Goal: Task Accomplishment & Management: Manage account settings

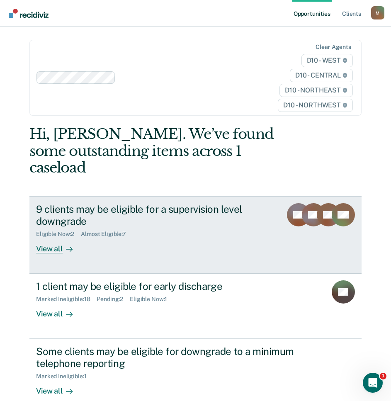
click at [129, 227] on div "Eligible Now : 2 Almost Eligible : 7" at bounding box center [155, 232] width 239 height 10
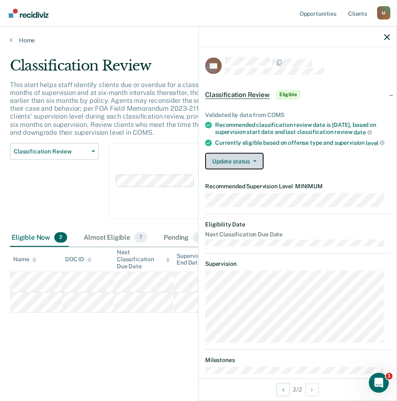
drag, startPoint x: 236, startPoint y: 170, endPoint x: 242, endPoint y: 172, distance: 7.0
click at [236, 169] on button "Update status" at bounding box center [234, 161] width 58 height 17
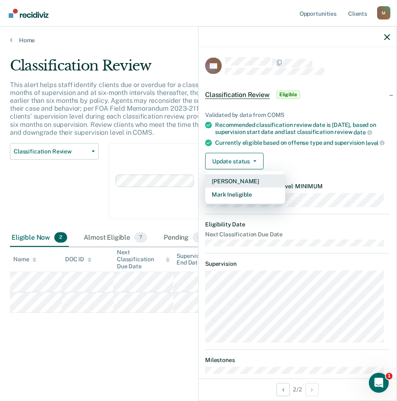
click at [239, 188] on button "[PERSON_NAME]" at bounding box center [245, 181] width 80 height 13
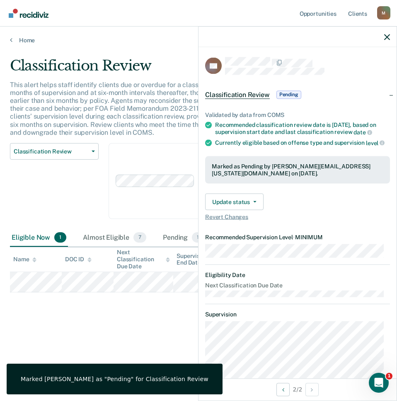
click at [74, 200] on div "Classification Review Classification Review Early Discharge Minimum Telephone R…" at bounding box center [54, 186] width 89 height 86
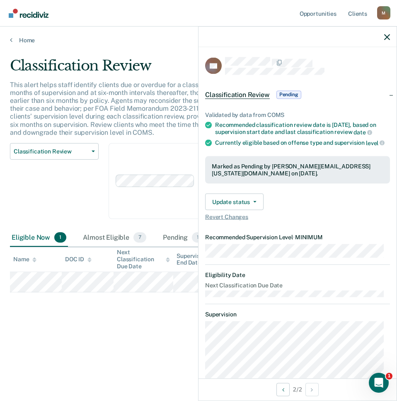
click at [157, 49] on main "Classification Review This alert helps staff identify clients due or overdue fo…" at bounding box center [198, 221] width 397 height 355
click at [18, 41] on link "Home" at bounding box center [199, 40] width 378 height 7
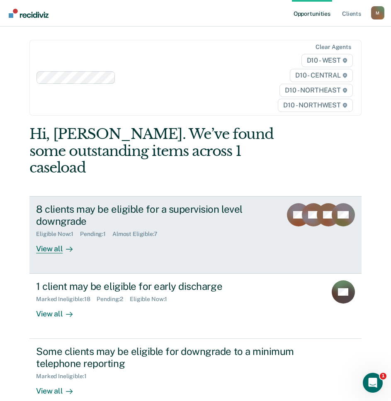
click at [104, 206] on div "8 clients may be eligible for a supervision level downgrade" at bounding box center [155, 215] width 239 height 24
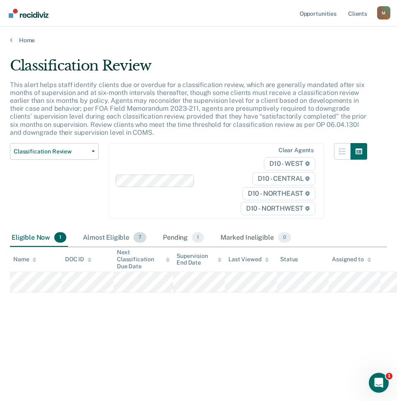
click at [111, 237] on div "Almost Eligible 7" at bounding box center [114, 238] width 67 height 18
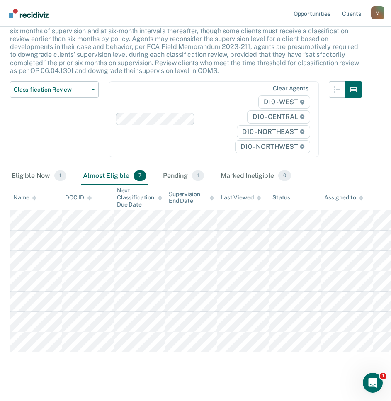
scroll to position [73, 0]
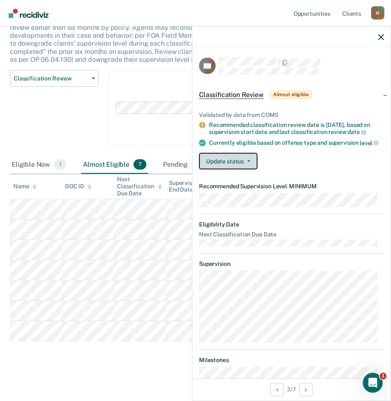
click at [235, 163] on button "Update status" at bounding box center [228, 161] width 58 height 17
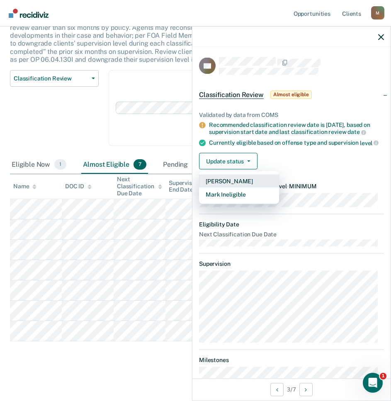
click at [243, 188] on button "[PERSON_NAME]" at bounding box center [239, 181] width 80 height 13
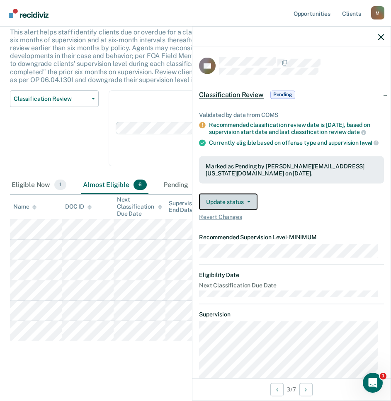
scroll to position [53, 0]
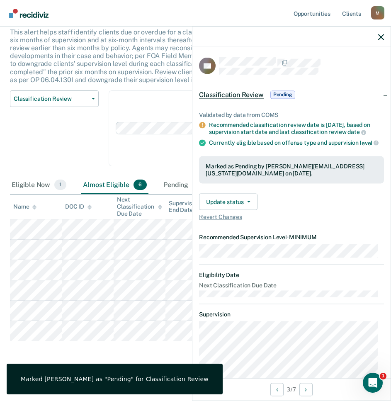
click at [64, 141] on div "Classification Review Classification Review Early Discharge Minimum Telephone R…" at bounding box center [54, 133] width 89 height 86
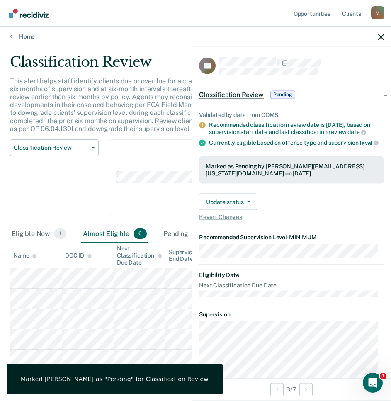
scroll to position [0, 0]
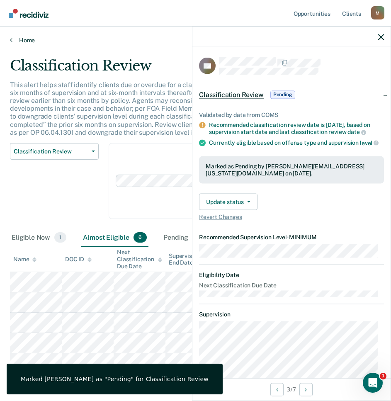
click at [22, 39] on link "Home" at bounding box center [195, 40] width 371 height 7
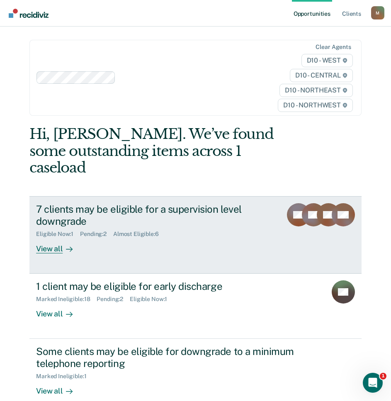
click at [99, 204] on div "7 clients may be eligible for a supervision level downgrade" at bounding box center [155, 215] width 239 height 24
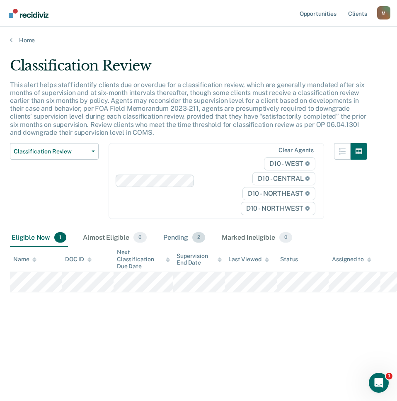
click at [164, 239] on div "Pending 2" at bounding box center [184, 238] width 45 height 18
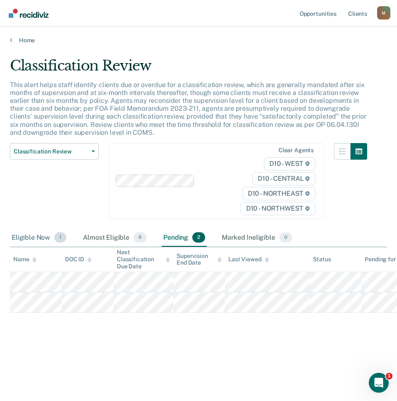
click at [29, 240] on div "Eligible Now 1" at bounding box center [39, 238] width 58 height 18
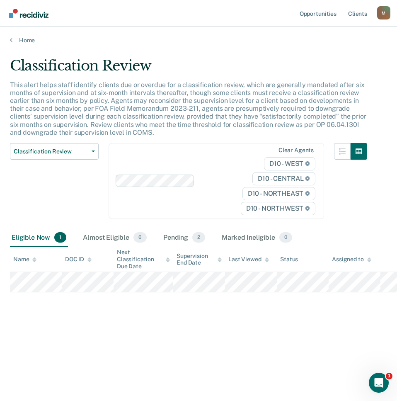
click at [84, 329] on div "Classification Review This alert helps staff identify clients due or overdue fo…" at bounding box center [199, 198] width 378 height 282
click at [121, 241] on div "Almost Eligible 6" at bounding box center [114, 238] width 67 height 18
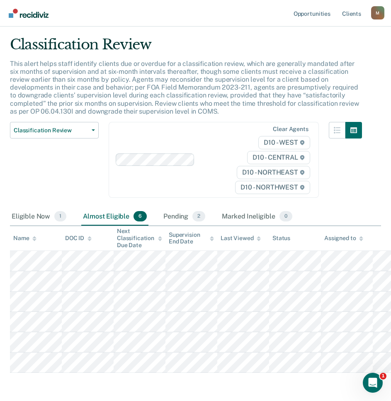
scroll to position [41, 0]
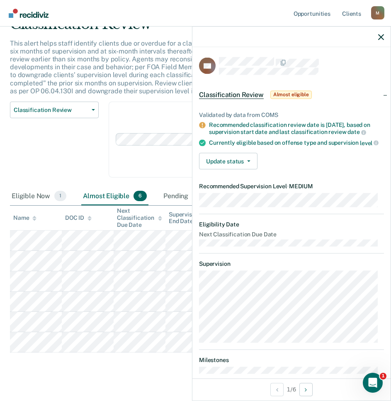
click at [82, 158] on div "Classification Review Classification Review Early Discharge Minimum Telephone R…" at bounding box center [54, 145] width 89 height 86
click at [240, 164] on button "Update status" at bounding box center [228, 161] width 58 height 17
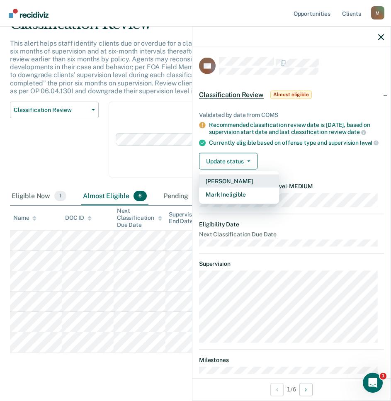
click at [231, 188] on button "[PERSON_NAME]" at bounding box center [239, 181] width 80 height 13
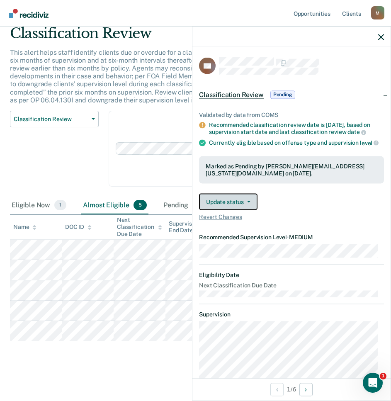
scroll to position [32, 0]
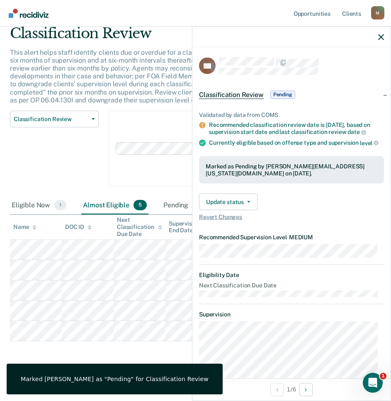
click at [36, 150] on div "Classification Review Classification Review Early Discharge Minimum Telephone R…" at bounding box center [54, 154] width 89 height 86
click at [96, 65] on p "This alert helps staff identify clients due or overdue for a classification rev…" at bounding box center [184, 77] width 349 height 56
click at [382, 36] on icon "button" at bounding box center [381, 37] width 6 height 6
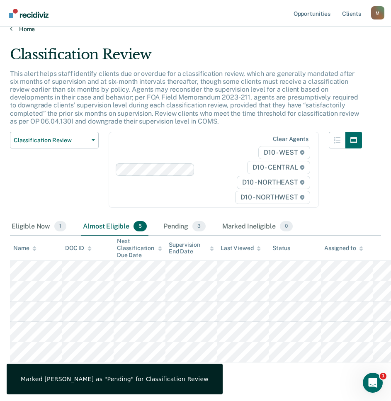
scroll to position [0, 0]
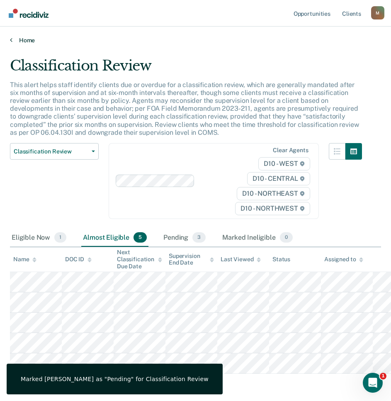
click at [20, 38] on link "Home" at bounding box center [195, 40] width 371 height 7
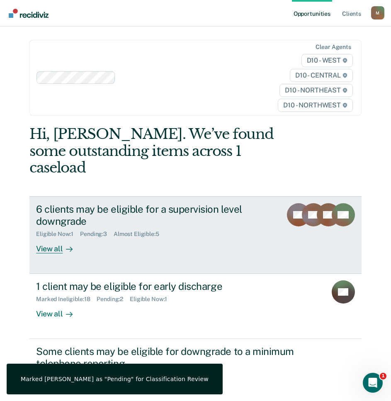
scroll to position [83, 0]
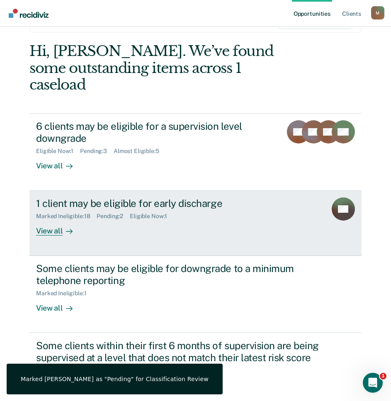
click at [164, 197] on div "1 client may be eligible for early discharge" at bounding box center [178, 203] width 284 height 12
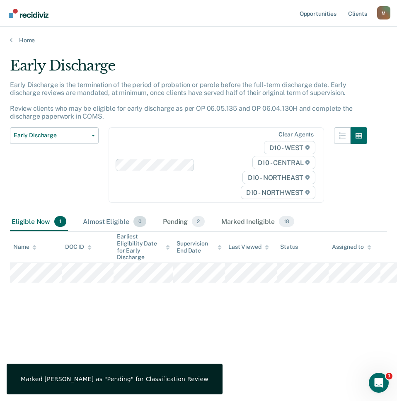
click at [106, 222] on div "Almost Eligible 0" at bounding box center [114, 222] width 67 height 18
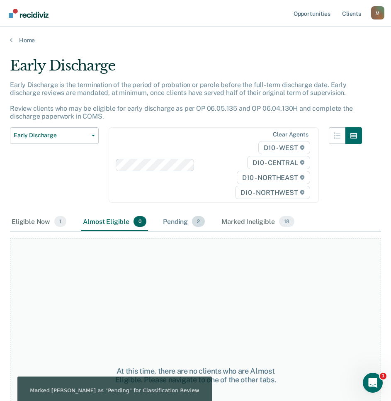
click at [186, 220] on div "Pending 2" at bounding box center [183, 222] width 45 height 18
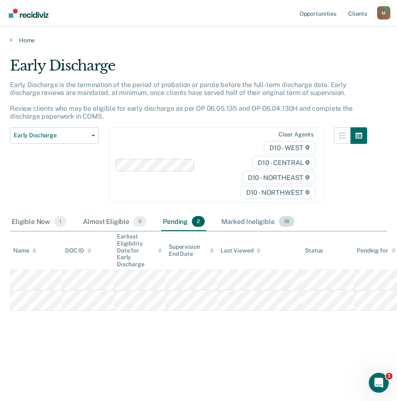
click at [254, 222] on div "Marked Ineligible 18" at bounding box center [258, 222] width 76 height 18
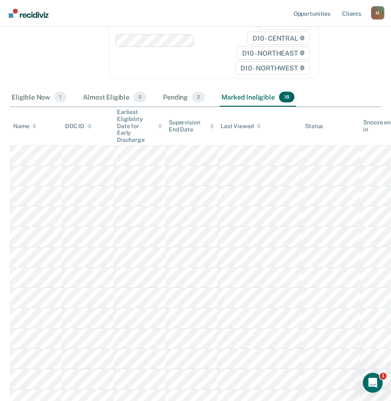
scroll to position [207, 0]
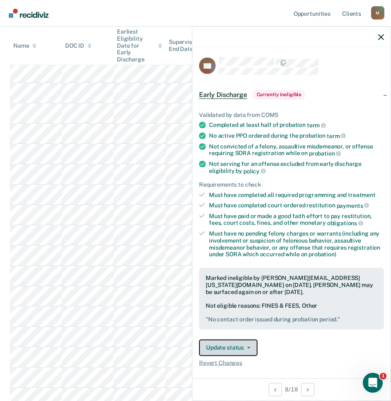
click at [251, 349] on button "Update status" at bounding box center [228, 347] width 58 height 17
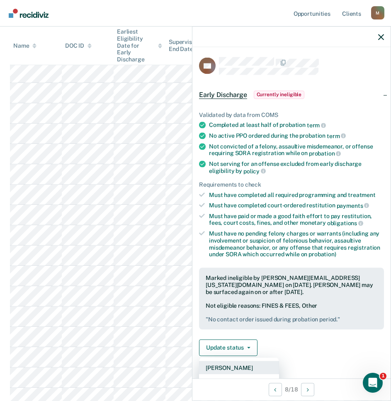
click at [239, 366] on button "[PERSON_NAME]" at bounding box center [239, 367] width 80 height 13
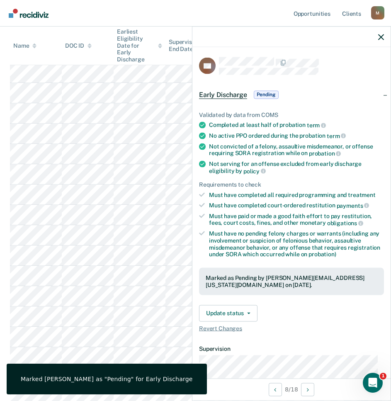
click at [73, 12] on nav "Opportunities Client s [EMAIL_ADDRESS][US_STATE][DOMAIN_NAME] M Profile How it …" at bounding box center [196, 13] width 378 height 26
click at [382, 37] on icon "button" at bounding box center [381, 37] width 6 height 6
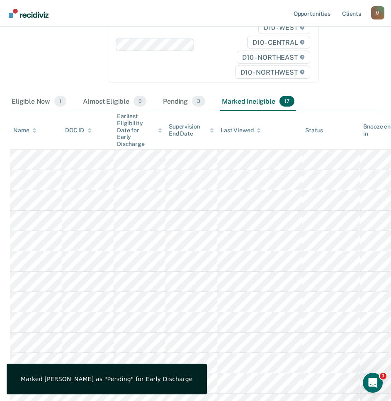
scroll to position [0, 0]
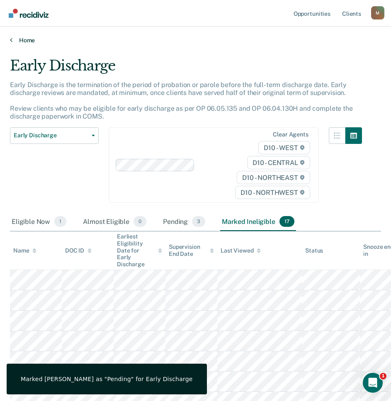
click at [28, 43] on link "Home" at bounding box center [195, 40] width 371 height 7
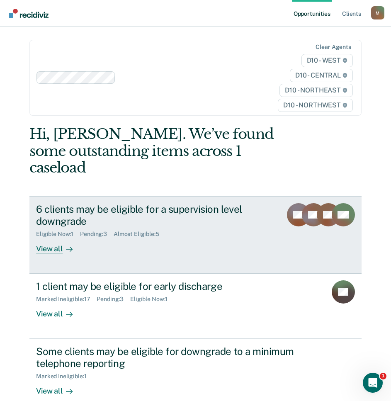
click at [65, 203] on div "6 clients may be eligible for a supervision level downgrade" at bounding box center [155, 215] width 239 height 24
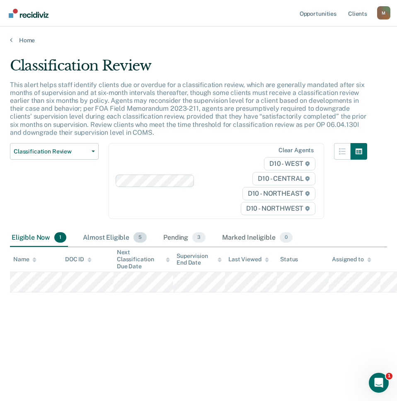
click at [117, 241] on div "Almost Eligible 5" at bounding box center [114, 238] width 67 height 18
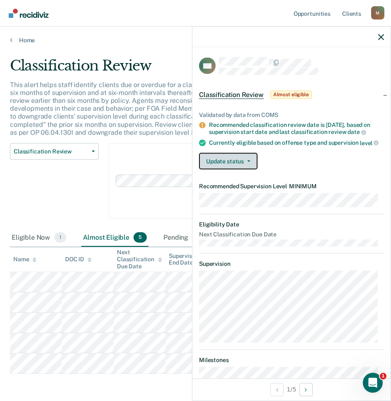
click at [232, 165] on button "Update status" at bounding box center [228, 161] width 58 height 17
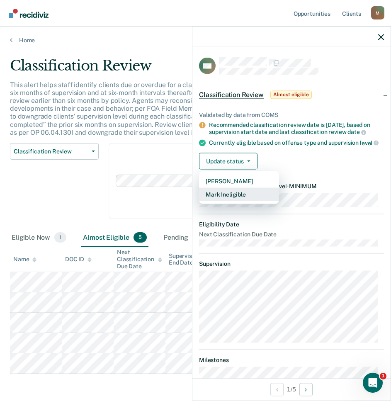
click at [230, 201] on button "Mark Ineligible" at bounding box center [239, 194] width 80 height 13
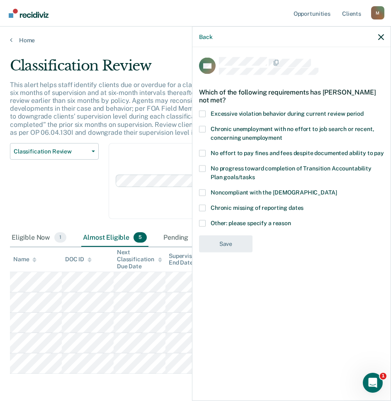
click at [213, 152] on span "No effort to pay fines and fees despite documented ability to pay" at bounding box center [297, 152] width 173 height 7
click at [384, 150] on input "No effort to pay fines and fees despite documented ability to pay" at bounding box center [384, 150] width 0 height 0
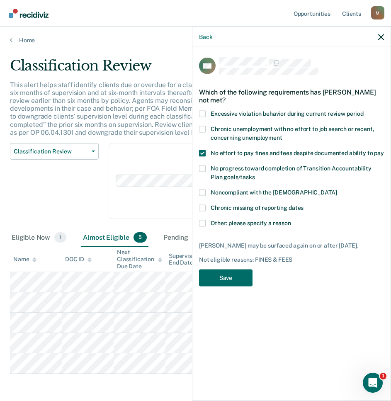
click at [216, 151] on span "No effort to pay fines and fees despite documented ability to pay" at bounding box center [297, 152] width 173 height 7
click at [384, 150] on input "No effort to pay fines and fees despite documented ability to pay" at bounding box center [384, 150] width 0 height 0
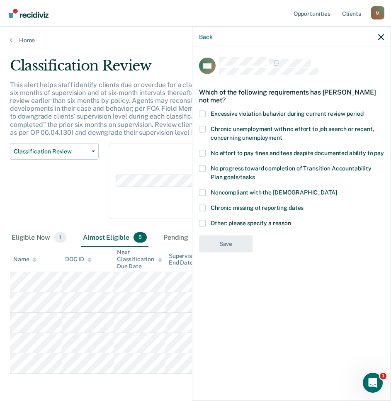
click at [204, 168] on span at bounding box center [202, 168] width 7 height 7
click at [255, 174] on input "No progress toward completion of Transition Accountability Plan goals/tasks" at bounding box center [255, 174] width 0 height 0
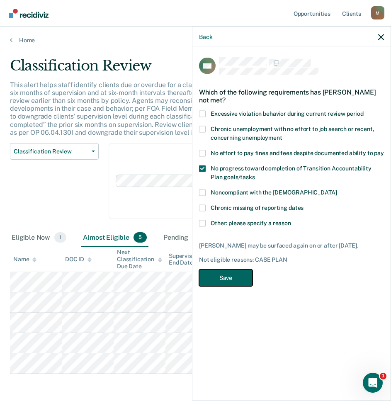
click at [222, 277] on button "Save" at bounding box center [226, 278] width 54 height 17
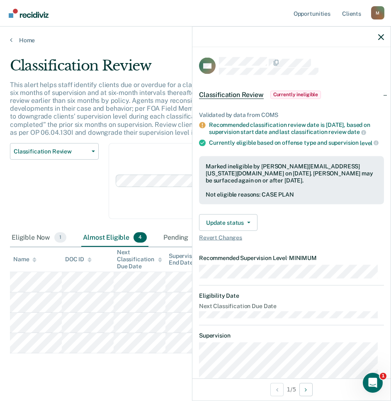
click at [158, 48] on main "Classification Review This alert helps staff identify clients due or overdue fo…" at bounding box center [195, 227] width 391 height 367
click at [118, 234] on div "Almost Eligible 4" at bounding box center [114, 238] width 67 height 18
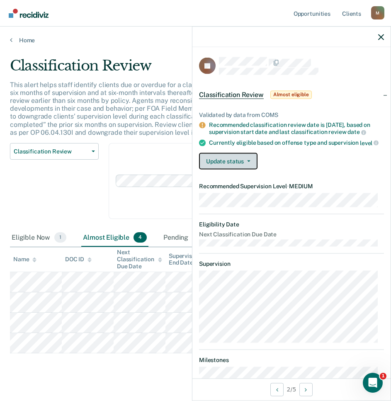
click at [229, 167] on button "Update status" at bounding box center [228, 161] width 58 height 17
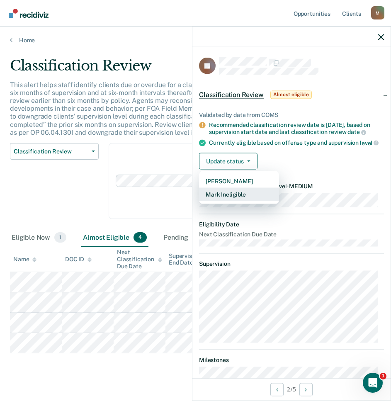
click at [230, 201] on button "Mark Ineligible" at bounding box center [239, 194] width 80 height 13
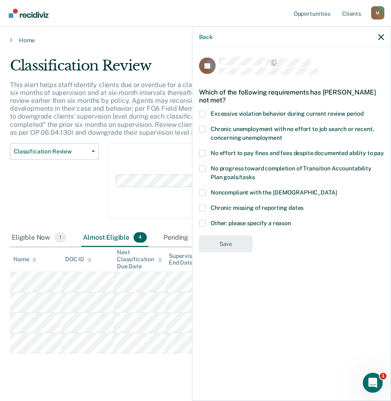
click at [241, 222] on span "Other: please specify a reason" at bounding box center [251, 222] width 80 height 7
click at [291, 220] on input "Other: please specify a reason" at bounding box center [291, 220] width 0 height 0
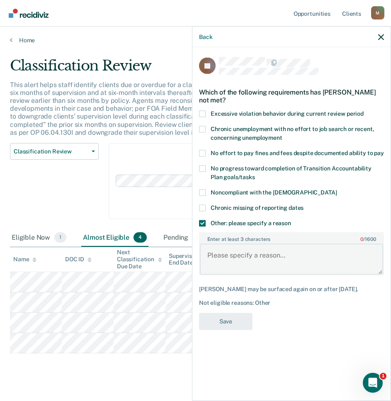
click at [234, 256] on textarea "Enter at least 3 characters 0 / 1600" at bounding box center [291, 259] width 183 height 31
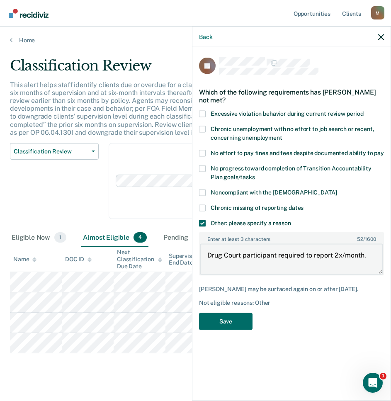
drag, startPoint x: 370, startPoint y: 257, endPoint x: 154, endPoint y: 254, distance: 216.6
click at [154, 254] on body "Looks like you’re using Internet Explorer 11. For faster loading and a better e…" at bounding box center [195, 200] width 391 height 401
type textarea "Drug Court participant required to report 2x/month."
click at [229, 319] on button "Save" at bounding box center [226, 321] width 54 height 17
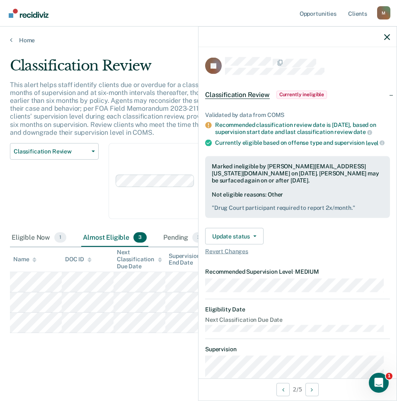
click at [167, 47] on main "Classification Review This alert helps staff identify clients due or overdue fo…" at bounding box center [198, 221] width 397 height 355
click at [75, 193] on div "Classification Review Classification Review Early Discharge Minimum Telephone R…" at bounding box center [54, 186] width 89 height 86
click at [77, 175] on div "Classification Review Classification Review Early Discharge Minimum Telephone R…" at bounding box center [54, 186] width 89 height 86
click at [387, 35] on icon "button" at bounding box center [388, 37] width 6 height 6
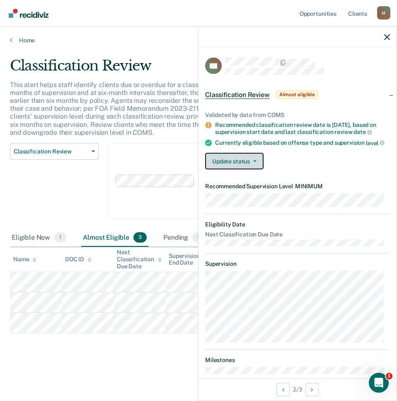
click at [244, 165] on button "Update status" at bounding box center [234, 161] width 58 height 17
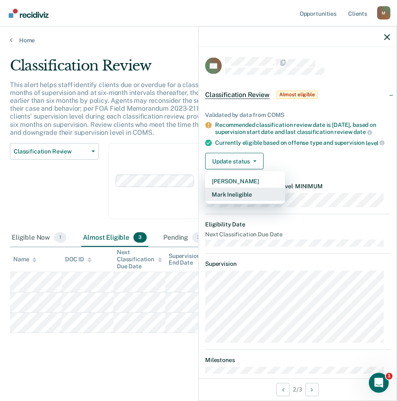
click at [234, 201] on button "Mark Ineligible" at bounding box center [245, 194] width 80 height 13
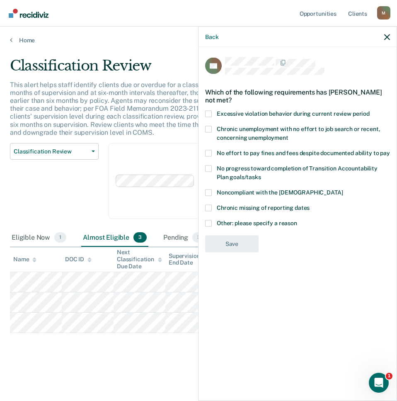
click at [234, 132] on label "Chronic unemployment with no effort to job search or recent, concerning unemplo…" at bounding box center [297, 134] width 185 height 17
click at [289, 134] on input "Chronic unemployment with no effort to job search or recent, concerning unemplo…" at bounding box center [289, 134] width 0 height 0
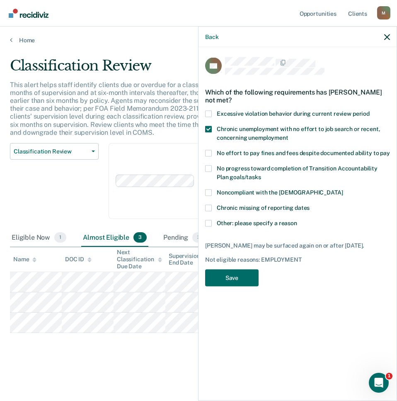
click at [238, 173] on span "No progress toward completion of Transition Accountability Plan goals/tasks" at bounding box center [297, 172] width 161 height 15
click at [261, 174] on input "No progress toward completion of Transition Accountability Plan goals/tasks" at bounding box center [261, 174] width 0 height 0
click at [239, 276] on button "Save" at bounding box center [232, 278] width 54 height 17
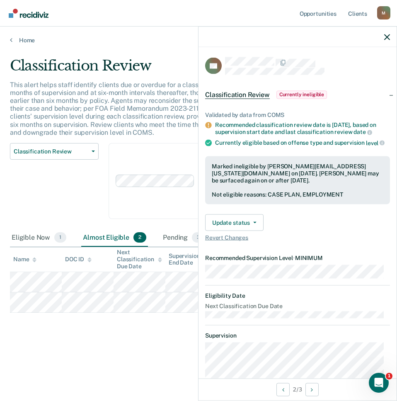
click at [144, 50] on main "Classification Review This alert helps staff identify clients due or overdue fo…" at bounding box center [198, 221] width 397 height 355
click at [134, 95] on p "This alert helps staff identify clients due or overdue for a classification rev…" at bounding box center [188, 109] width 356 height 56
click at [386, 38] on icon "button" at bounding box center [388, 37] width 6 height 6
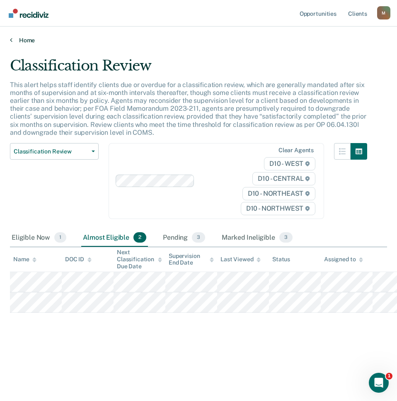
click at [22, 39] on link "Home" at bounding box center [199, 40] width 378 height 7
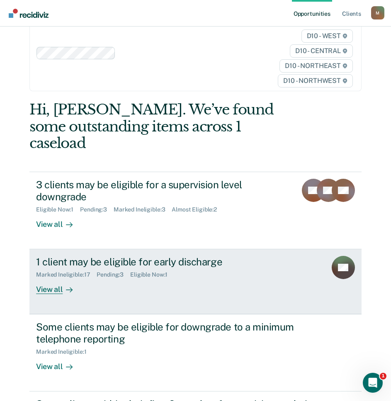
scroll to position [5, 0]
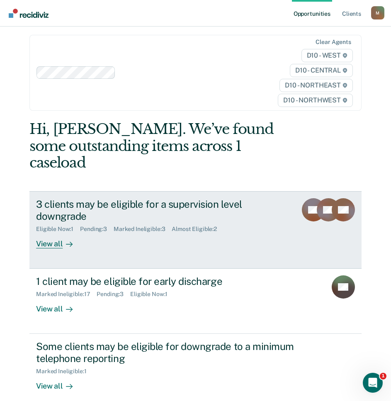
click at [135, 217] on div "3 clients may be eligible for a supervision level downgrade Eligible Now : 1 Pe…" at bounding box center [173, 223] width 274 height 50
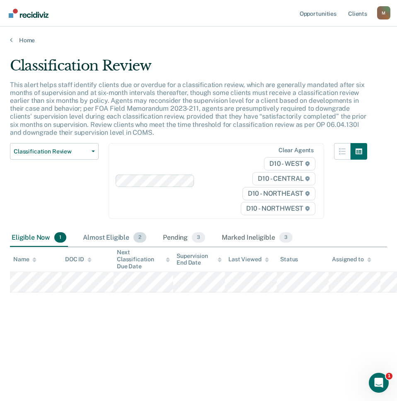
click at [107, 234] on div "Almost Eligible 2" at bounding box center [114, 238] width 67 height 18
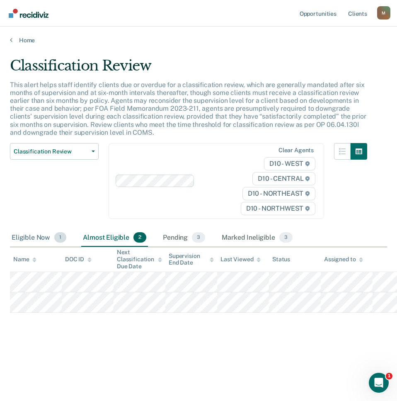
click at [29, 238] on div "Eligible Now 1" at bounding box center [39, 238] width 58 height 18
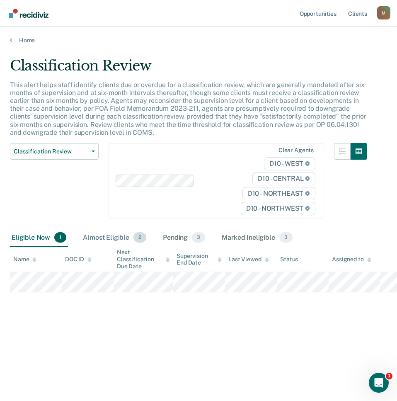
click at [115, 233] on div "Almost Eligible 2" at bounding box center [114, 238] width 67 height 18
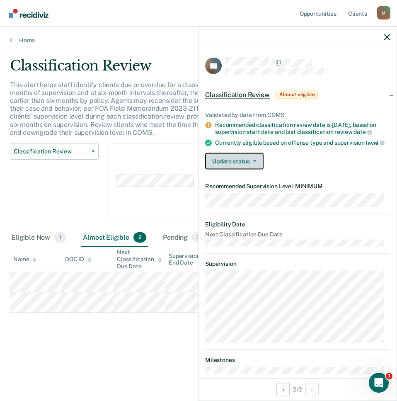
click at [245, 170] on button "Update status" at bounding box center [234, 161] width 58 height 17
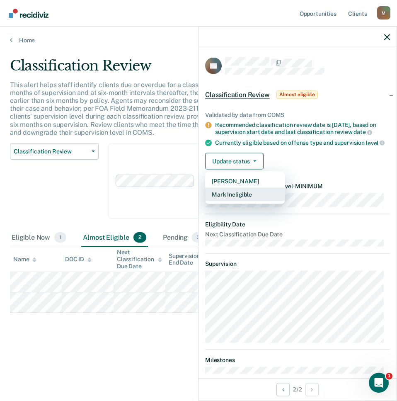
click at [233, 201] on button "Mark Ineligible" at bounding box center [245, 194] width 80 height 13
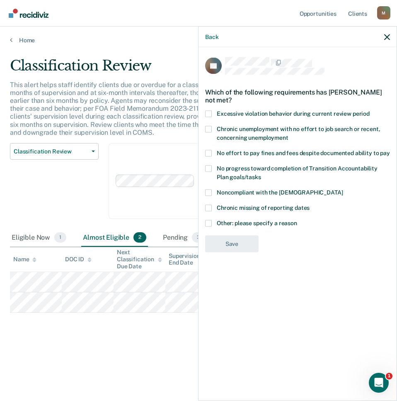
click at [210, 129] on span at bounding box center [208, 129] width 7 height 7
click at [289, 134] on input "Chronic unemployment with no effort to job search or recent, concerning unemplo…" at bounding box center [289, 134] width 0 height 0
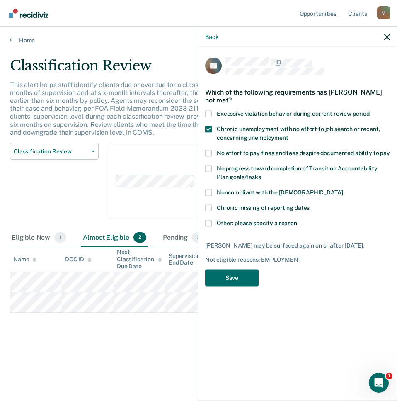
click at [210, 130] on span at bounding box center [208, 129] width 7 height 7
click at [289, 134] on input "Chronic unemployment with no effort to job search or recent, concerning unemplo…" at bounding box center [289, 134] width 0 height 0
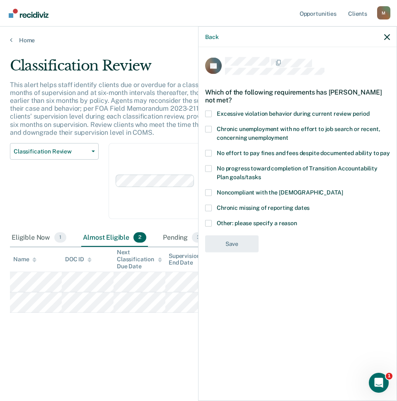
click at [209, 168] on span at bounding box center [208, 168] width 7 height 7
click at [261, 174] on input "No progress toward completion of Transition Accountability Plan goals/tasks" at bounding box center [261, 174] width 0 height 0
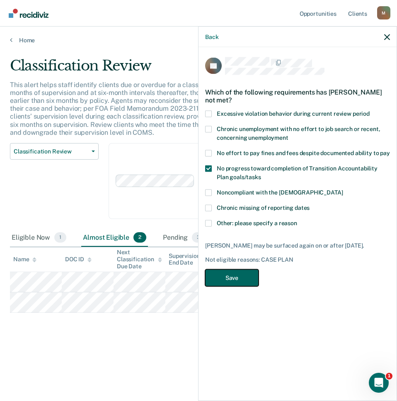
click at [236, 277] on button "Save" at bounding box center [232, 278] width 54 height 17
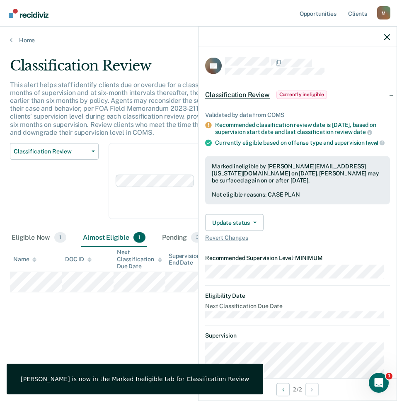
click at [84, 202] on div "Classification Review Classification Review Early Discharge Minimum Telephone R…" at bounding box center [54, 186] width 89 height 86
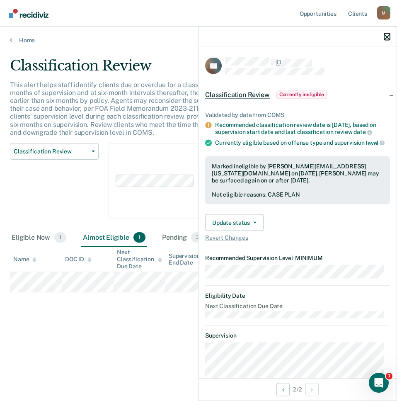
click at [388, 36] on icon "button" at bounding box center [388, 37] width 6 height 6
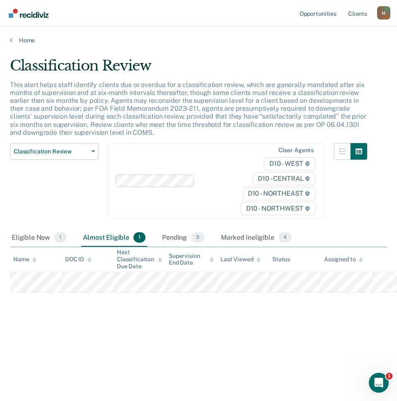
click at [70, 201] on div "Classification Review Classification Review Early Discharge Minimum Telephone R…" at bounding box center [54, 186] width 89 height 86
click at [26, 239] on div "Eligible Now 1" at bounding box center [39, 238] width 58 height 18
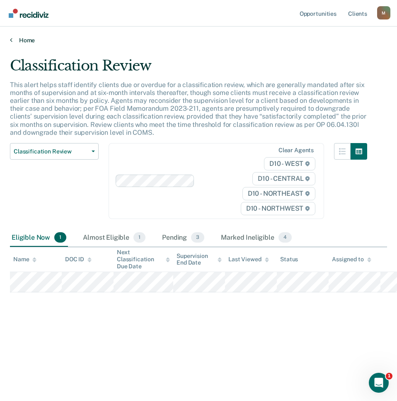
click at [25, 40] on link "Home" at bounding box center [199, 40] width 378 height 7
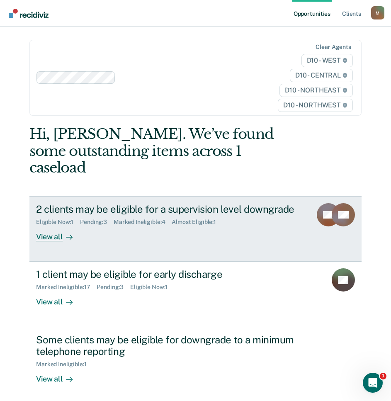
click at [91, 219] on div "Pending : 3" at bounding box center [97, 222] width 34 height 7
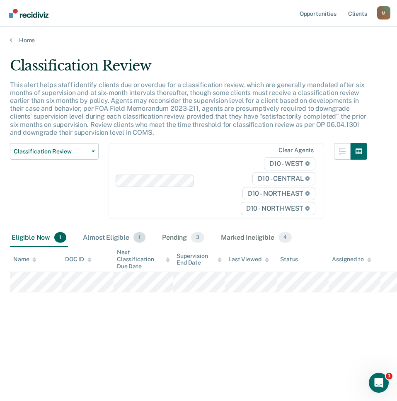
click at [100, 241] on div "Almost Eligible 1" at bounding box center [114, 238] width 66 height 18
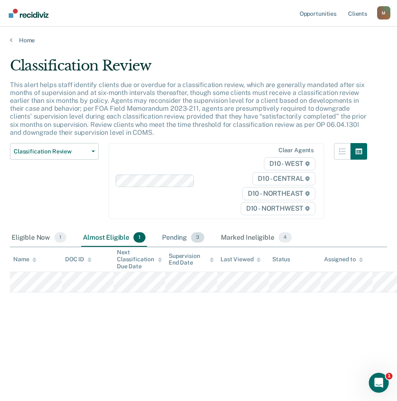
click at [171, 239] on div "Pending 3" at bounding box center [184, 238] width 46 height 18
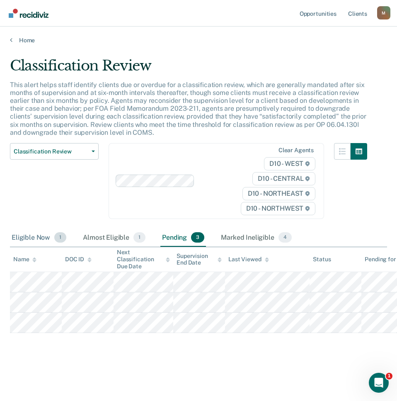
click at [32, 232] on div "Eligible Now 1" at bounding box center [39, 238] width 58 height 18
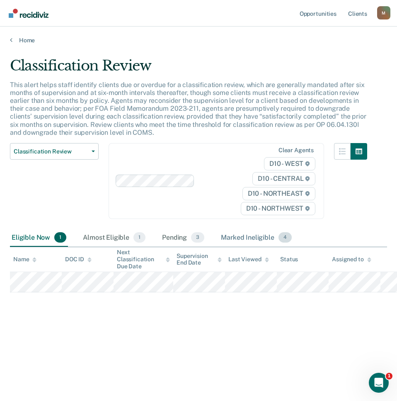
click at [268, 236] on div "Marked Ineligible 4" at bounding box center [256, 238] width 74 height 18
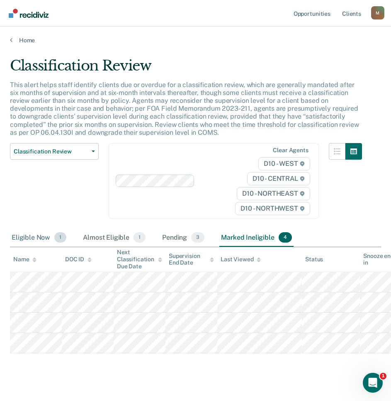
click at [24, 235] on div "Eligible Now 1" at bounding box center [39, 238] width 58 height 18
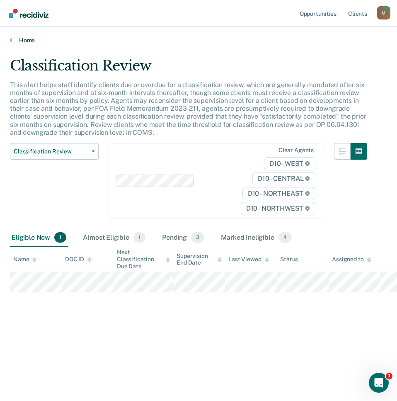
click at [29, 40] on link "Home" at bounding box center [199, 40] width 378 height 7
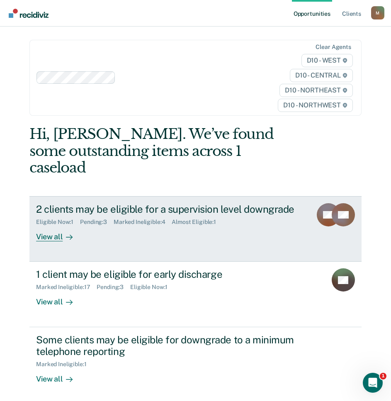
click at [99, 225] on link "2 clients may be eligible for a supervision level downgrade Eligible Now : 1 Pe…" at bounding box center [195, 229] width 332 height 66
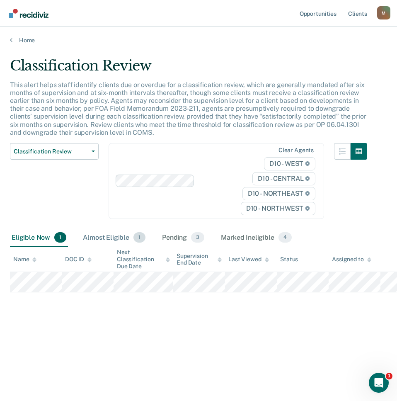
click at [98, 237] on div "Almost Eligible 1" at bounding box center [114, 238] width 66 height 18
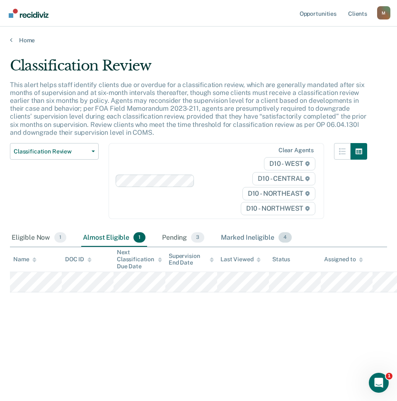
click at [241, 235] on div "Marked Ineligible 4" at bounding box center [256, 238] width 74 height 18
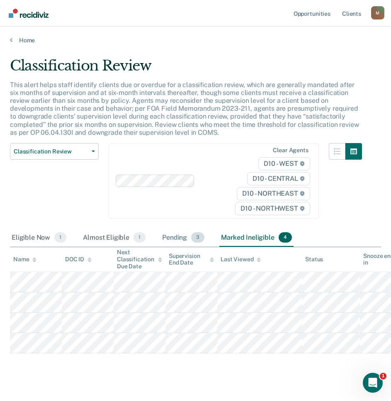
click at [183, 238] on div "Pending 3" at bounding box center [184, 238] width 46 height 18
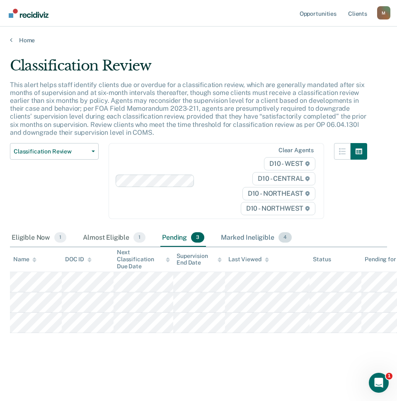
click at [235, 236] on div "Marked Ineligible 4" at bounding box center [256, 238] width 74 height 18
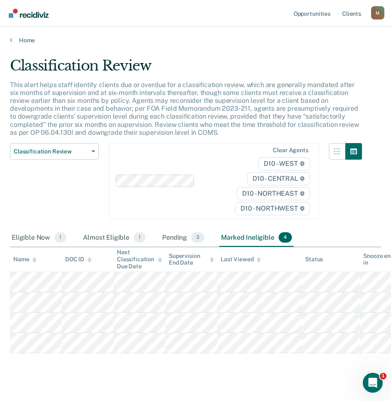
click at [17, 44] on main "Classification Review This alert helps staff identify clients due or overdue fo…" at bounding box center [195, 227] width 391 height 367
click at [23, 44] on main "Classification Review This alert helps staff identify clients due or overdue fo…" at bounding box center [195, 227] width 391 height 367
click at [24, 41] on link "Home" at bounding box center [195, 40] width 371 height 7
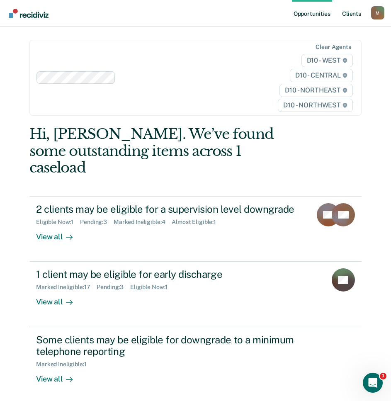
click at [351, 15] on link "Client s" at bounding box center [352, 13] width 22 height 27
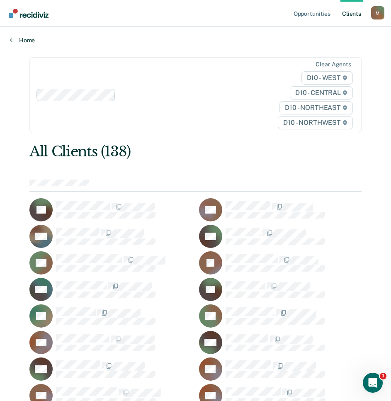
click at [22, 39] on link "Home" at bounding box center [195, 40] width 371 height 7
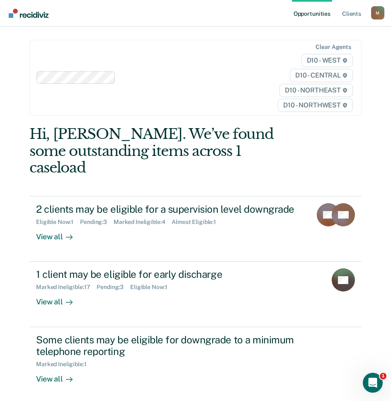
click at [113, 157] on div "Hi, [PERSON_NAME]. We’ve found some outstanding items across 1 caseload" at bounding box center [162, 151] width 266 height 51
